Goal: Task Accomplishment & Management: Manage account settings

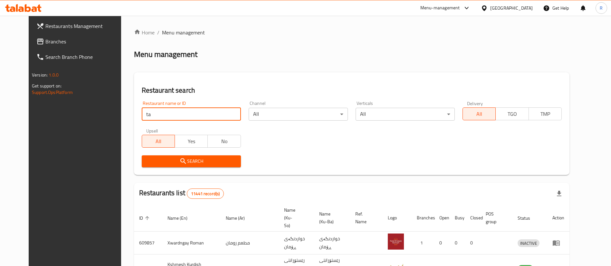
type input "tandoori"
click button "Search" at bounding box center [191, 162] width 99 height 12
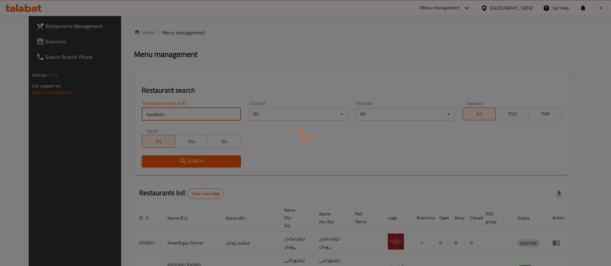
click button "Search" at bounding box center [191, 162] width 99 height 12
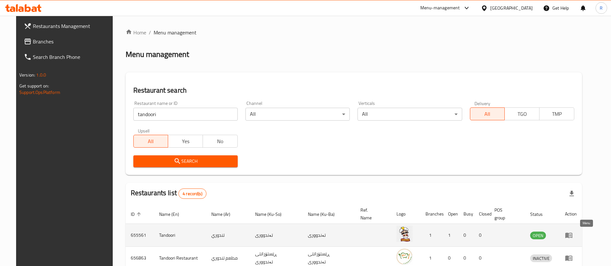
click at [573, 235] on icon "enhanced table" at bounding box center [568, 235] width 7 height 5
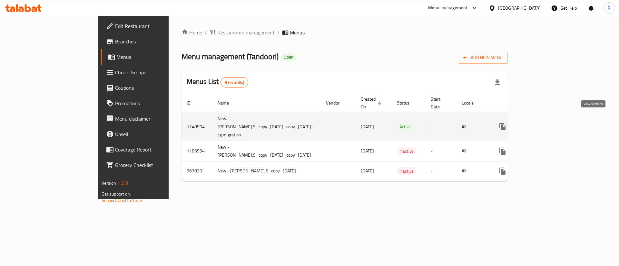
click at [553, 123] on icon "enhanced table" at bounding box center [549, 127] width 8 height 8
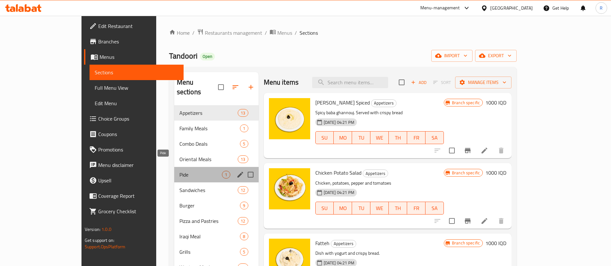
click at [179, 171] on span "Pide" at bounding box center [200, 175] width 43 height 8
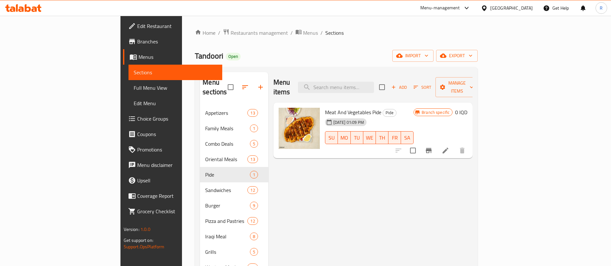
click at [467, 108] on h6 "0 IQD" at bounding box center [461, 112] width 12 height 9
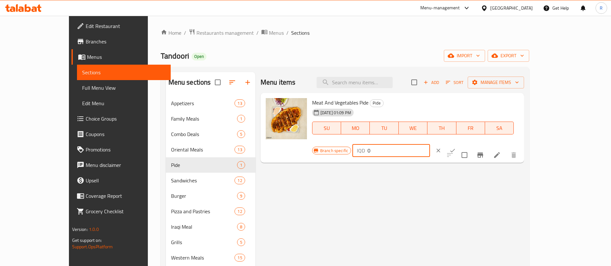
drag, startPoint x: 519, startPoint y: 106, endPoint x: 467, endPoint y: 114, distance: 52.2
click at [467, 144] on div "Branch specific IQD 0 ​" at bounding box center [390, 151] width 157 height 14
type input "7000"
click at [456, 148] on icon "ok" at bounding box center [452, 151] width 6 height 6
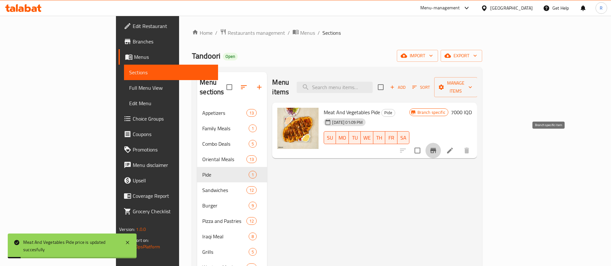
click at [436, 148] on icon "Branch-specific-item" at bounding box center [433, 150] width 6 height 5
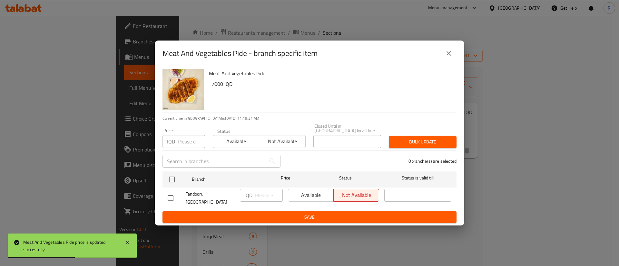
click at [170, 197] on input "checkbox" at bounding box center [171, 199] width 14 height 14
checkbox input "true"
click at [262, 198] on input "number" at bounding box center [269, 195] width 28 height 13
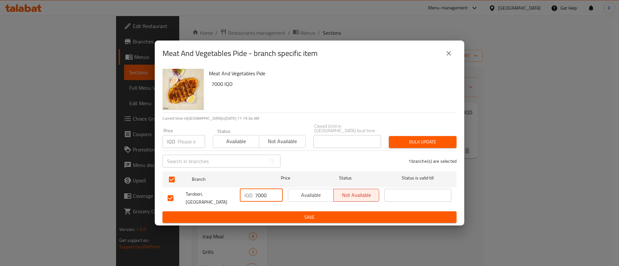
type input "7000"
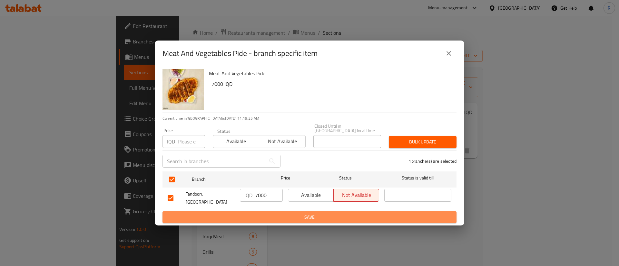
click at [277, 214] on span "Save" at bounding box center [310, 218] width 284 height 8
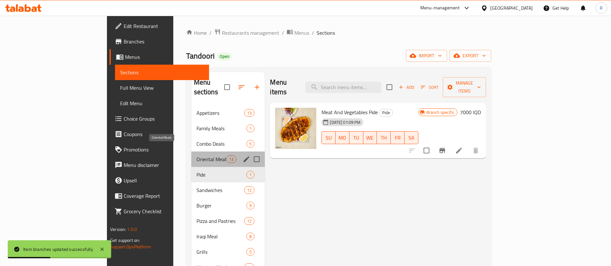
click at [197, 156] on span "Oriental Meals" at bounding box center [212, 160] width 30 height 8
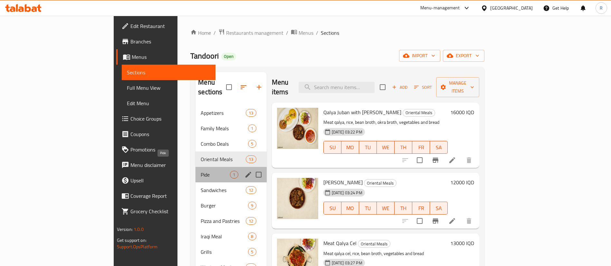
click at [201, 171] on span "Pide" at bounding box center [215, 175] width 29 height 8
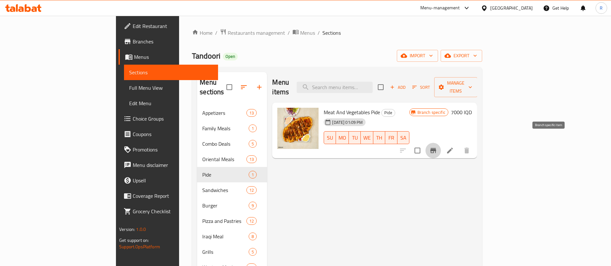
click at [437, 147] on icon "Branch-specific-item" at bounding box center [433, 151] width 8 height 8
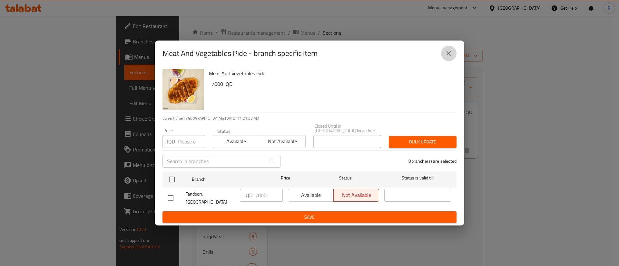
click at [446, 57] on icon "close" at bounding box center [449, 54] width 8 height 8
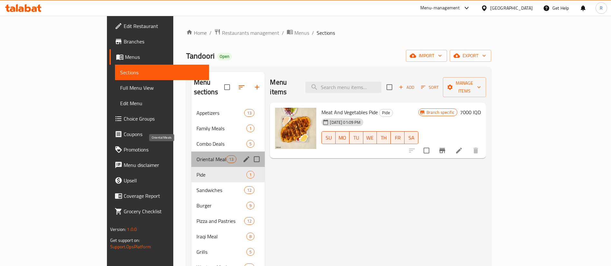
click at [197, 156] on span "Oriental Meals" at bounding box center [212, 160] width 30 height 8
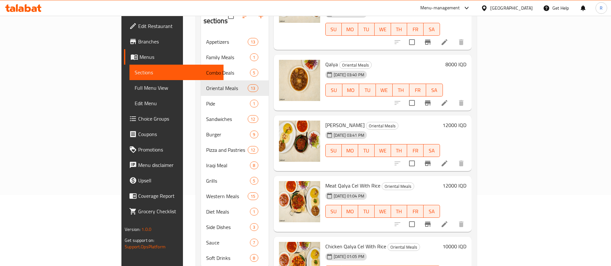
scroll to position [90, 0]
